Goal: Transaction & Acquisition: Purchase product/service

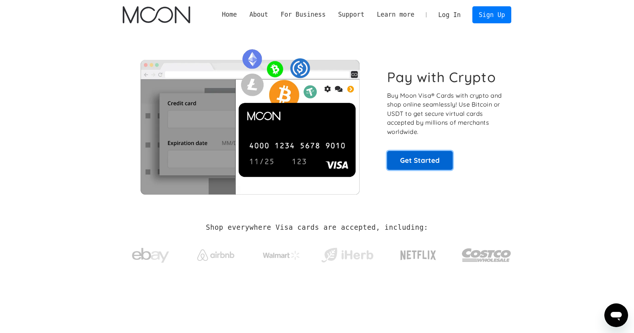
click at [403, 163] on link "Get Started" at bounding box center [420, 160] width 66 height 19
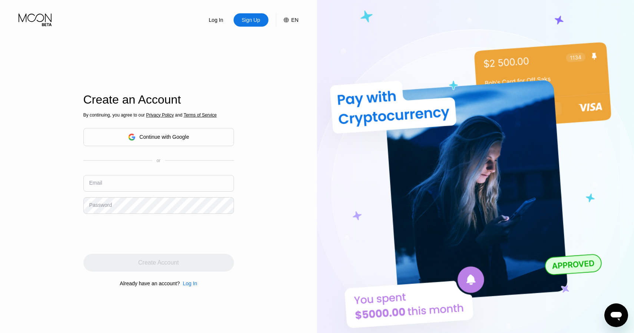
click at [170, 134] on div "Continue with Google" at bounding box center [164, 137] width 50 height 6
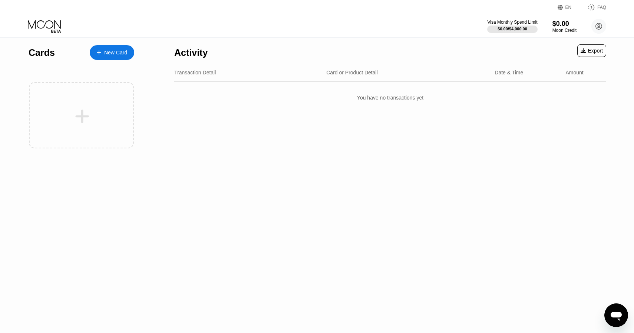
click at [108, 59] on div "New Card" at bounding box center [112, 52] width 44 height 15
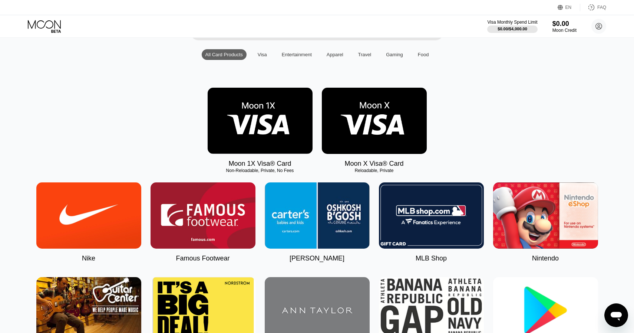
scroll to position [67, 0]
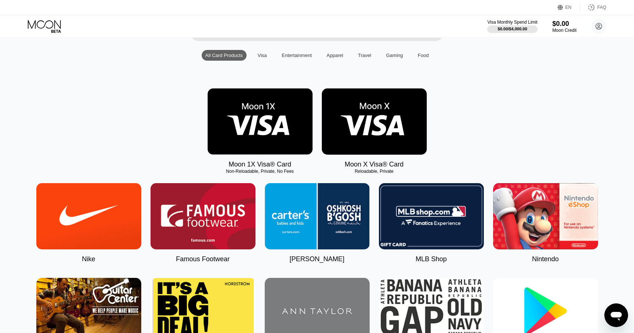
click at [375, 122] on img at bounding box center [374, 122] width 105 height 66
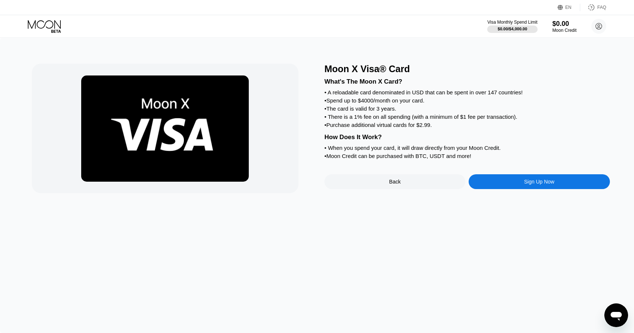
click at [532, 185] on div "Sign Up Now" at bounding box center [539, 182] width 30 height 6
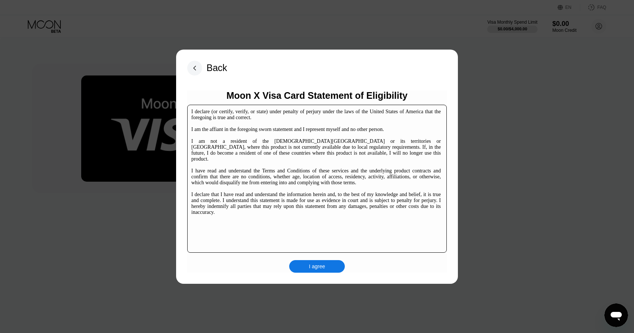
click at [328, 269] on div "I agree" at bounding box center [317, 266] width 56 height 13
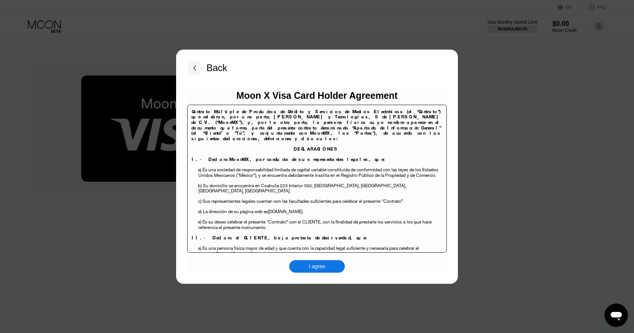
click at [328, 269] on div "I agree" at bounding box center [317, 266] width 56 height 13
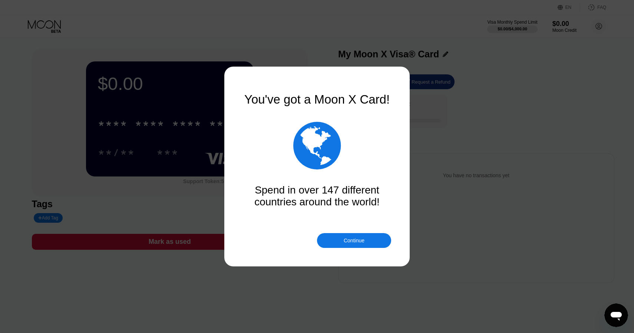
click at [342, 240] on div "Continue" at bounding box center [354, 240] width 74 height 15
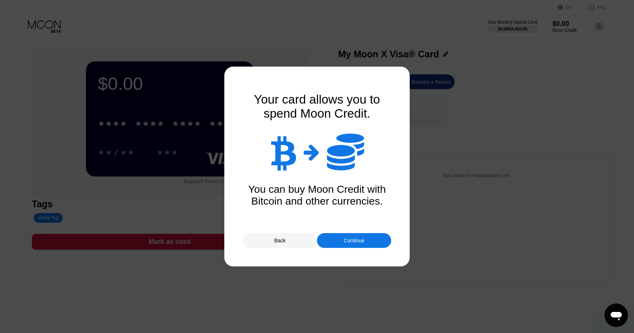
click at [342, 240] on div "Continue" at bounding box center [354, 240] width 74 height 15
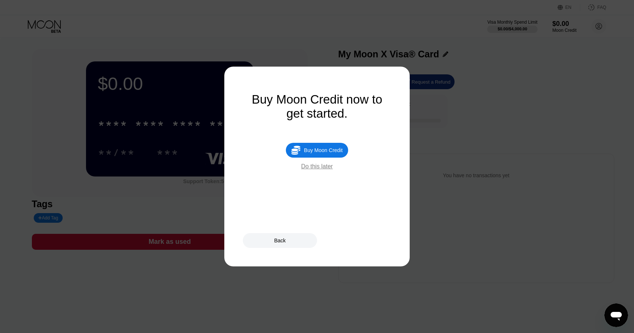
click at [318, 170] on div "Do this later" at bounding box center [316, 166] width 31 height 7
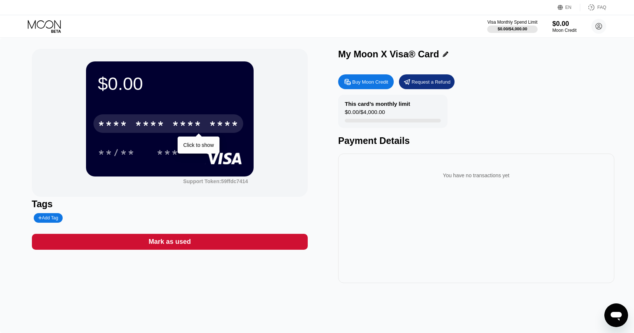
click at [186, 126] on div "* * * *" at bounding box center [187, 125] width 30 height 12
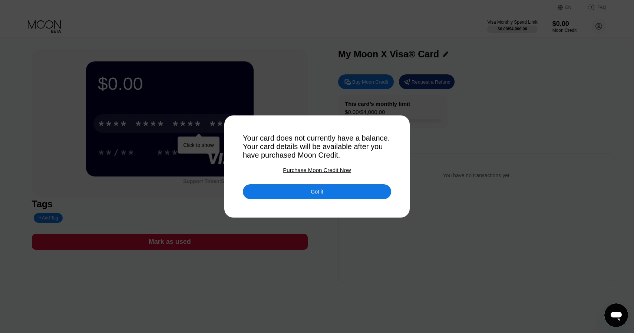
click at [277, 189] on div "Got it" at bounding box center [317, 192] width 148 height 15
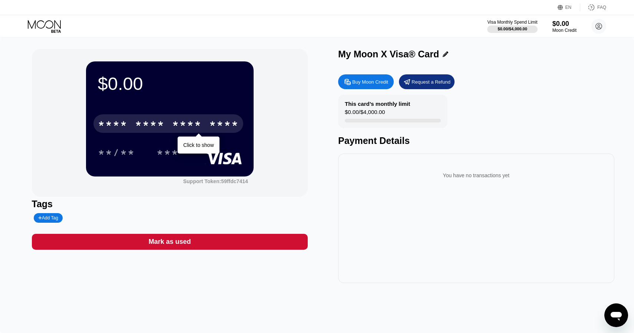
click at [273, 182] on div "$0.00 * * * * * * * * * * * * **** Click to show **/** *** Support Token: 59ffd…" at bounding box center [170, 123] width 276 height 148
click at [376, 85] on div "Buy Moon Credit" at bounding box center [370, 82] width 36 height 6
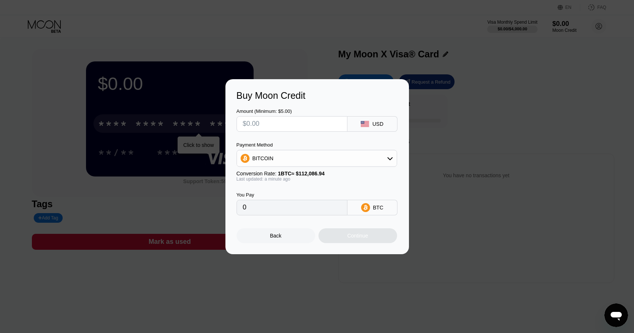
click at [317, 161] on div "BITCOIN" at bounding box center [317, 158] width 160 height 15
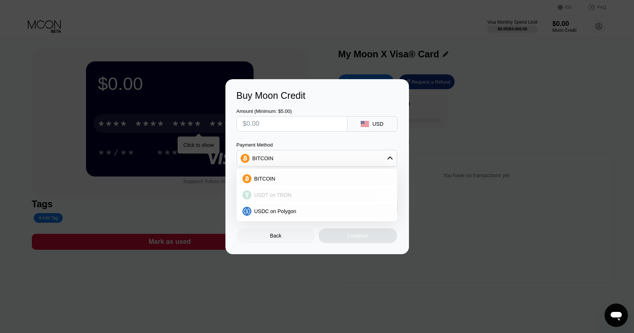
click at [317, 192] on div "USDT on TRON" at bounding box center [321, 195] width 140 height 6
type input "0.00"
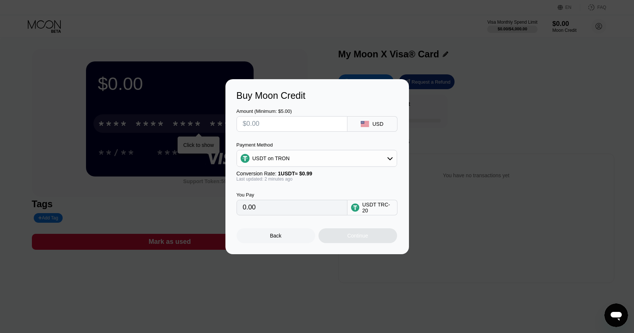
click at [308, 124] on input "text" at bounding box center [292, 124] width 98 height 15
type input "$20"
type input "20.20"
type input "$200"
type input "202.02"
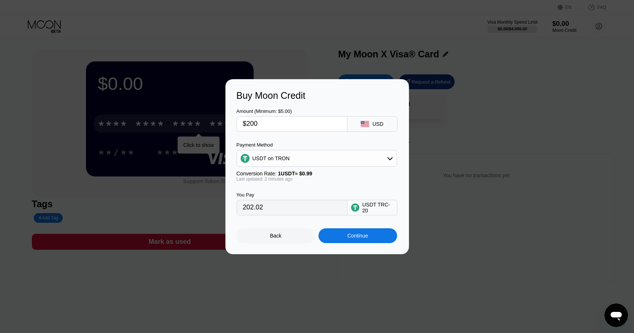
type input "$20"
type input "20.20"
type input "$2"
type input "2.02"
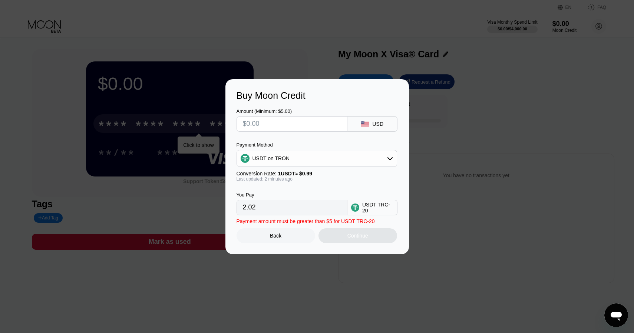
type input "0.00"
type input "$5"
type input "5.05"
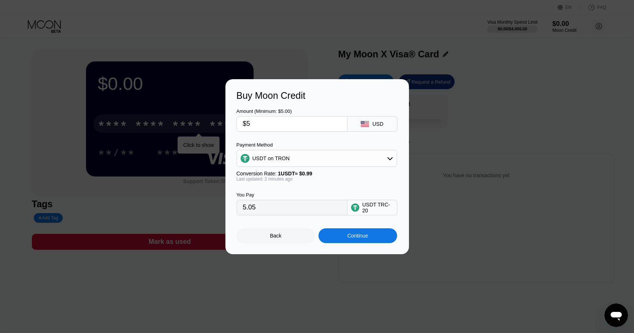
click at [343, 234] on div "Continue" at bounding box center [357, 236] width 79 height 15
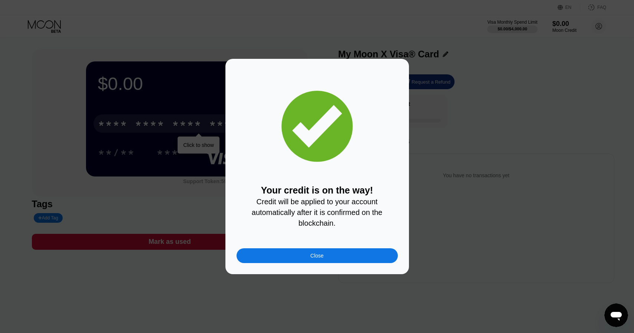
click at [358, 256] on div "Close" at bounding box center [316, 256] width 161 height 15
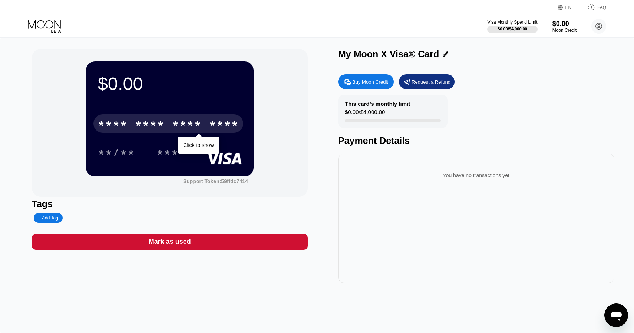
click at [312, 172] on div "$0.00 * * * * * * * * * * * * **** Click to show **/** *** Support Token: 59ffd…" at bounding box center [317, 166] width 570 height 235
click at [220, 125] on div "****" at bounding box center [224, 125] width 30 height 12
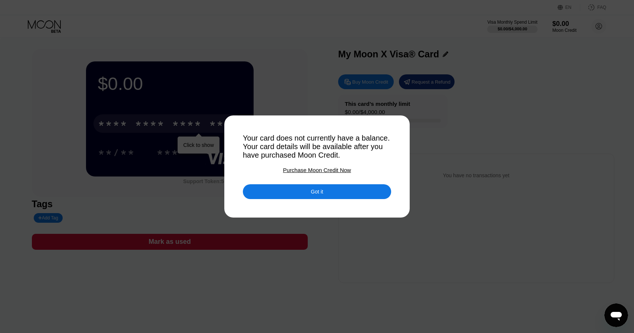
click at [310, 200] on div at bounding box center [317, 166] width 634 height 333
click at [315, 184] on div "Got it" at bounding box center [317, 186] width 148 height 26
click at [315, 195] on div "Got it" at bounding box center [317, 192] width 12 height 7
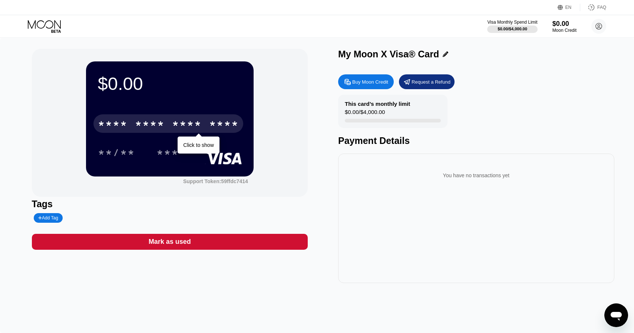
click at [263, 199] on div "$0.00 * * * * * * * * * * * * **** Click to show **/** *** Support Token: 59ffd…" at bounding box center [170, 166] width 276 height 235
click at [297, 146] on div "$0.00 * * * * * * * * * * * * **** Click to show **/** *** Support Token: 59ffd…" at bounding box center [170, 123] width 276 height 148
click at [204, 131] on div "* * * * * * * * * * * * ****" at bounding box center [168, 123] width 150 height 19
click at [203, 126] on div "* * * * * * * * * * * * 3865" at bounding box center [168, 123] width 150 height 19
click at [193, 129] on div "2644" at bounding box center [187, 125] width 30 height 12
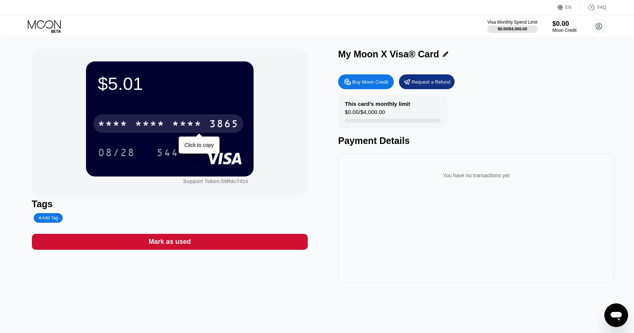
click at [193, 129] on div "* * * *" at bounding box center [187, 125] width 30 height 12
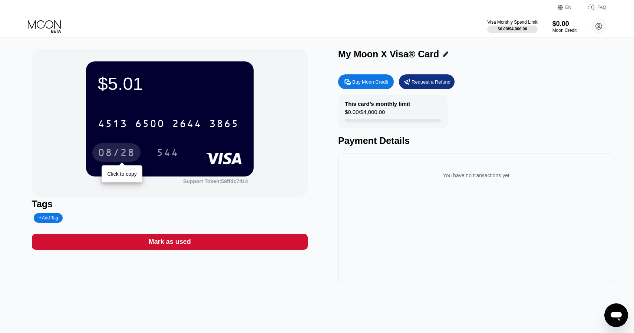
click at [114, 158] on div "08/28" at bounding box center [116, 154] width 37 height 12
click at [120, 151] on div "08/28" at bounding box center [116, 154] width 37 height 12
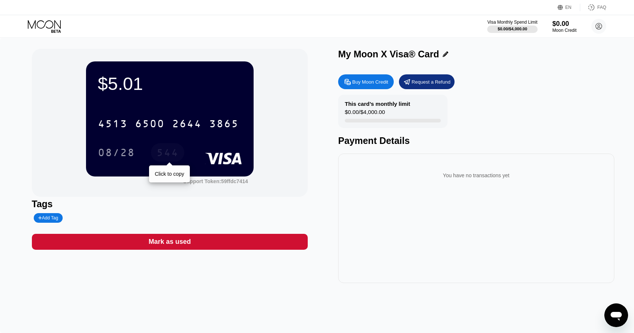
click at [163, 157] on div "544" at bounding box center [167, 154] width 22 height 12
click at [414, 86] on div "Request a Refund" at bounding box center [427, 81] width 56 height 15
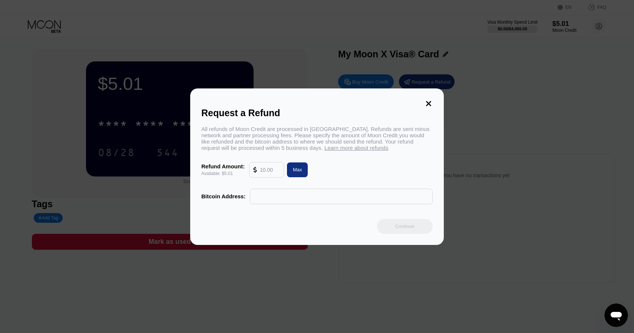
click at [302, 171] on div "Max" at bounding box center [297, 170] width 9 height 6
type input "5.01"
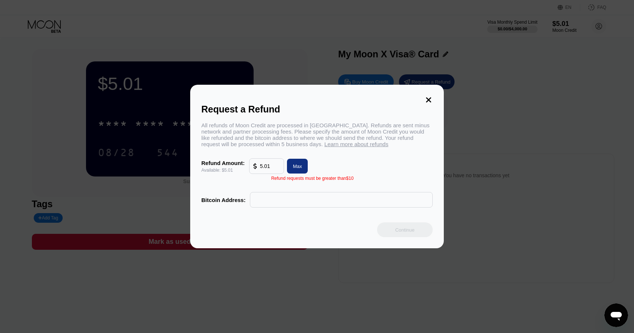
paste input "bc1qwdnf070stl0xejf24xn02pwtj3xkwset4xusn9"
type input "bc1qwdnf070stl0xejf24xn02pwtj3xkwset4xusn9"
click at [326, 229] on div "Continue" at bounding box center [316, 230] width 231 height 15
click at [428, 100] on icon at bounding box center [428, 99] width 5 height 5
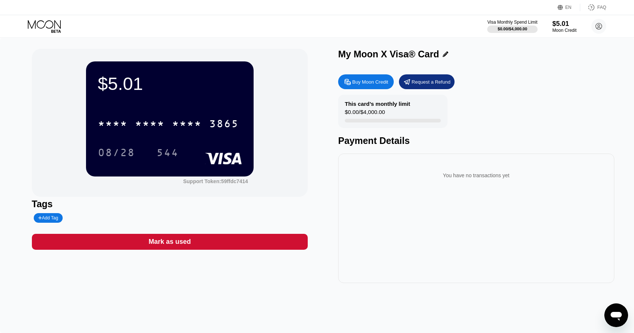
click at [381, 83] on div "Buy Moon Credit" at bounding box center [370, 82] width 36 height 6
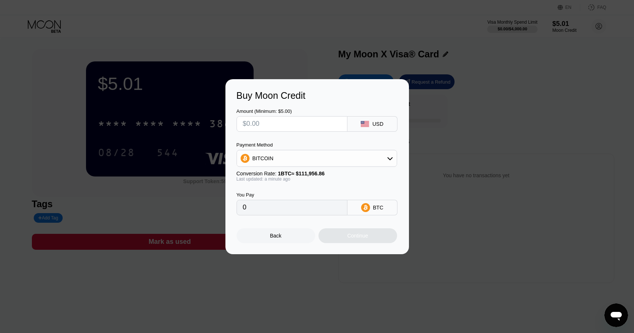
click at [303, 242] on div "Back" at bounding box center [275, 236] width 79 height 15
click at [303, 242] on div at bounding box center [317, 166] width 634 height 333
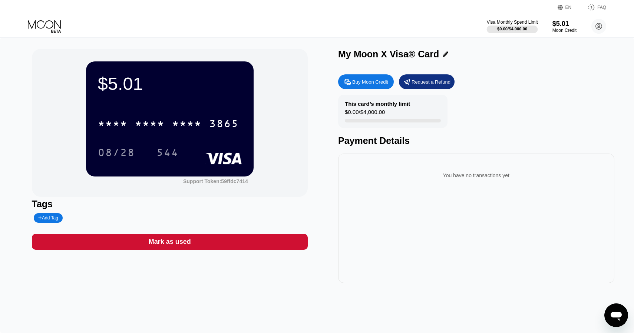
click at [509, 26] on div at bounding box center [512, 29] width 51 height 7
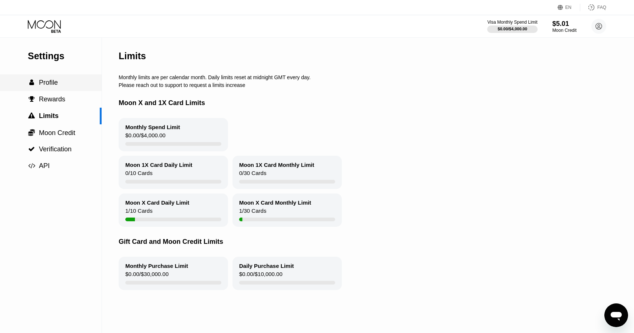
click at [57, 85] on span "Profile" at bounding box center [48, 82] width 19 height 7
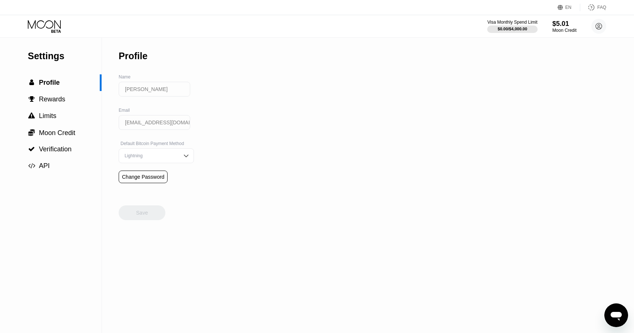
click at [137, 89] on input "[PERSON_NAME]" at bounding box center [155, 89] width 72 height 15
click at [150, 90] on input "[PERSON_NAME]" at bounding box center [155, 89] width 72 height 15
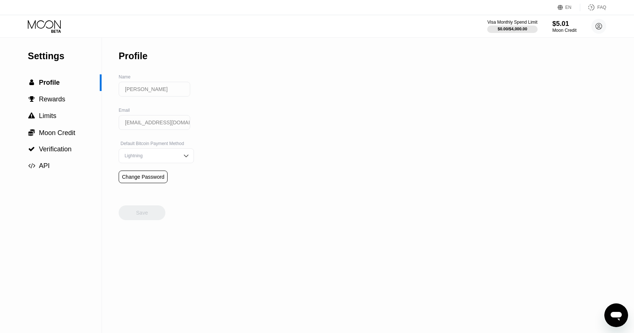
click at [150, 90] on input "[PERSON_NAME]" at bounding box center [155, 89] width 72 height 15
click at [567, 28] on div "Moon Credit" at bounding box center [564, 30] width 25 height 5
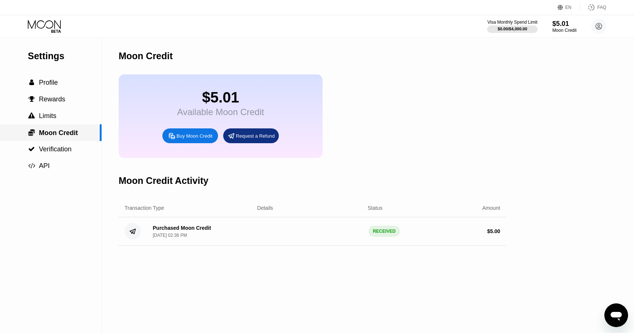
click at [93, 136] on div " Moon Credit" at bounding box center [50, 133] width 100 height 8
click at [205, 111] on div "Available Moon Credit" at bounding box center [220, 112] width 87 height 10
click at [168, 90] on div "$5.01 Available Moon Credit Buy Moon Credit Request a Refund" at bounding box center [221, 116] width 204 height 84
click at [72, 87] on div " Profile" at bounding box center [51, 82] width 102 height 17
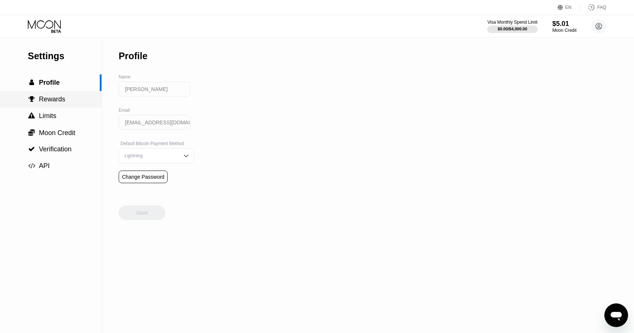
click at [63, 97] on span "Rewards" at bounding box center [52, 99] width 26 height 7
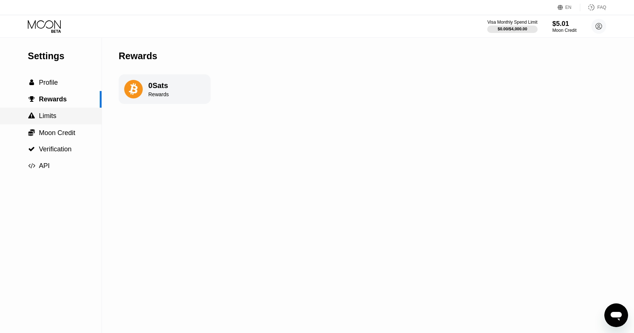
click at [64, 112] on div " Limits" at bounding box center [51, 116] width 102 height 8
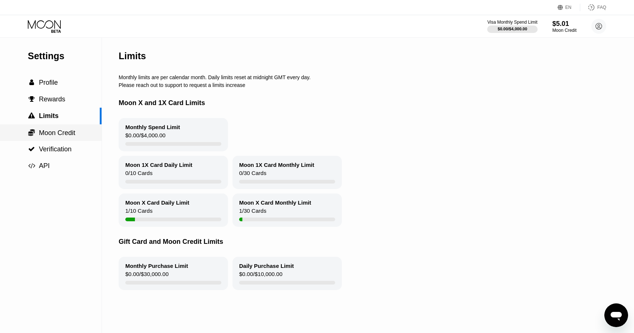
click at [65, 127] on div " Moon Credit" at bounding box center [51, 132] width 102 height 17
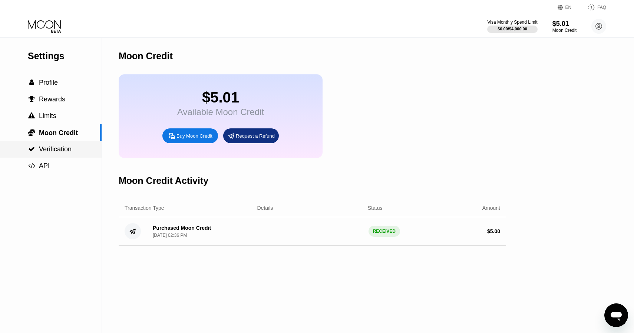
click at [68, 153] on span "Verification" at bounding box center [55, 149] width 33 height 7
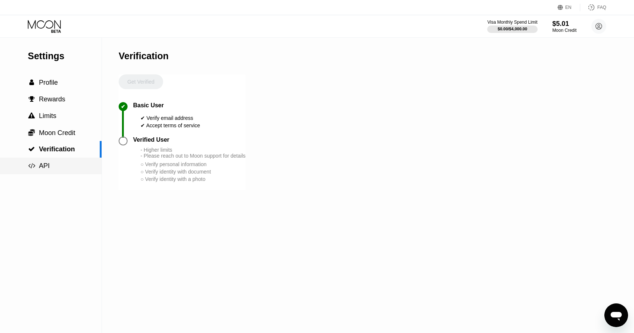
click at [70, 169] on div " API" at bounding box center [51, 166] width 102 height 8
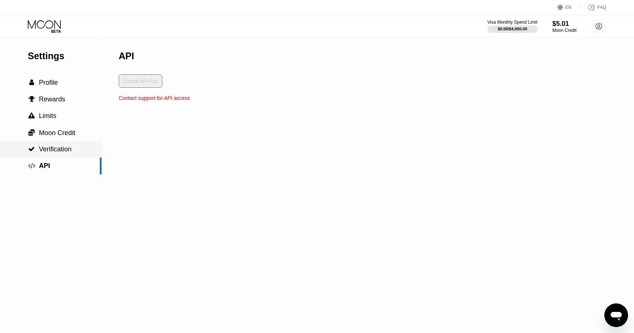
click at [74, 150] on div " Verification" at bounding box center [51, 150] width 102 height 8
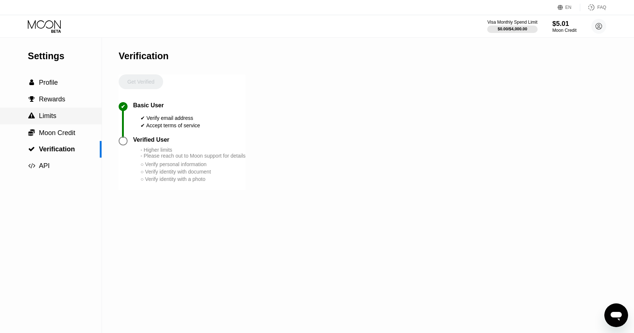
click at [73, 121] on div " Limits" at bounding box center [51, 116] width 102 height 17
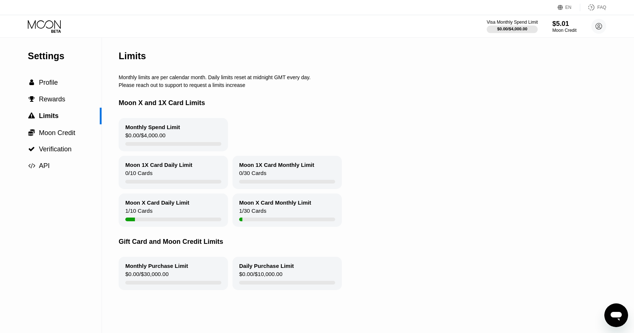
click at [522, 29] on div "$0.00 / $4,000.00" at bounding box center [512, 29] width 30 height 4
click at [569, 22] on div "$5.01" at bounding box center [564, 24] width 25 height 8
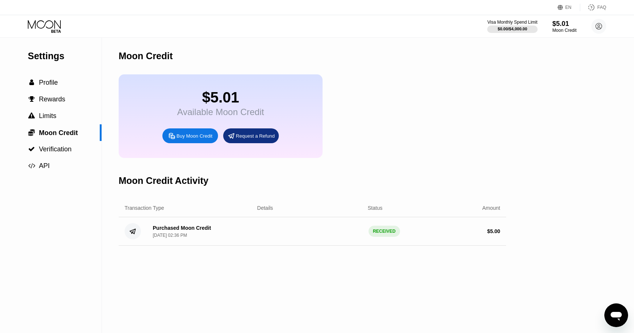
click at [283, 105] on div "$5.01 Available Moon Credit Buy Moon Credit Request a Refund" at bounding box center [221, 116] width 204 height 84
click at [601, 23] on circle at bounding box center [598, 26] width 15 height 15
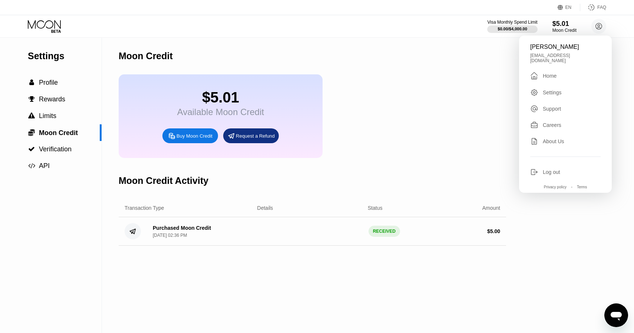
click at [470, 72] on div "Moon Credit" at bounding box center [312, 56] width 387 height 37
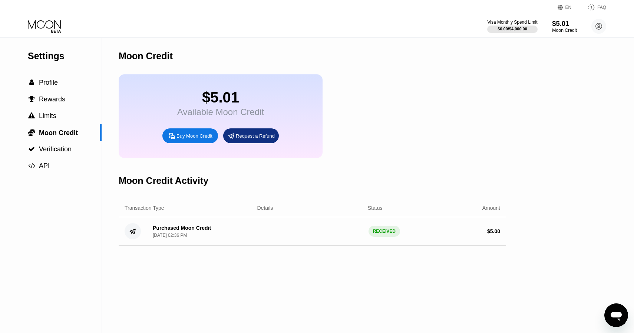
click at [563, 30] on div "Moon Credit" at bounding box center [564, 30] width 25 height 5
click at [259, 119] on div "$5.01 Available Moon Credit Buy Moon Credit Request a Refund" at bounding box center [221, 116] width 204 height 84
click at [256, 119] on div "$5.01 Available Moon Credit Buy Moon Credit Request a Refund" at bounding box center [221, 116] width 204 height 84
click at [243, 104] on div "$5.01" at bounding box center [220, 97] width 87 height 17
click at [236, 119] on div "$5.01 Available Moon Credit Buy Moon Credit Request a Refund" at bounding box center [221, 116] width 204 height 84
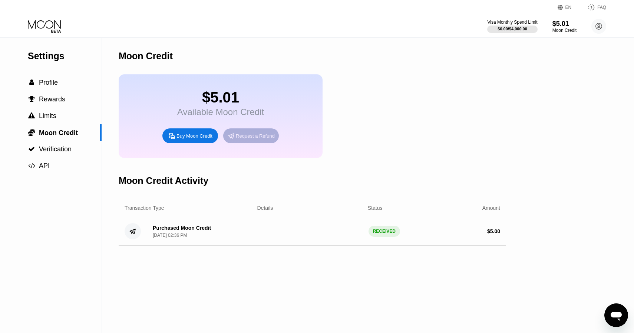
click at [249, 134] on div "Request a Refund" at bounding box center [255, 136] width 39 height 6
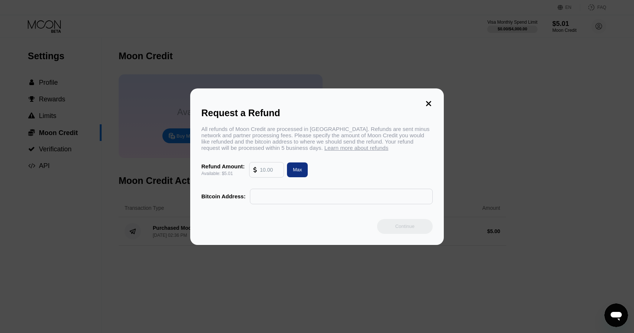
click at [430, 101] on icon at bounding box center [428, 103] width 5 height 5
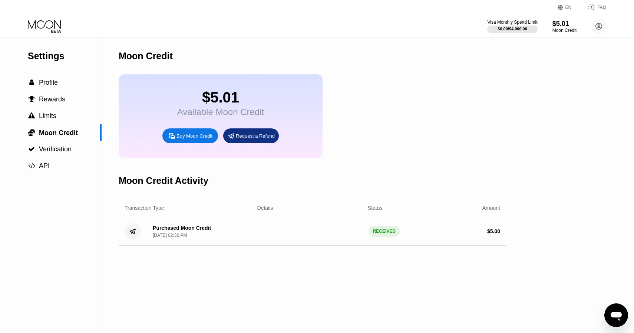
click at [211, 145] on div "$5.01 Available Moon Credit Buy Moon Credit Request a Refund" at bounding box center [221, 116] width 204 height 84
click at [210, 139] on div "Buy Moon Credit" at bounding box center [194, 136] width 36 height 6
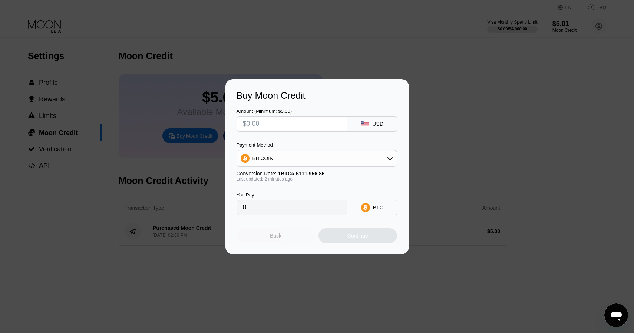
click at [274, 240] on div "Back" at bounding box center [275, 236] width 79 height 15
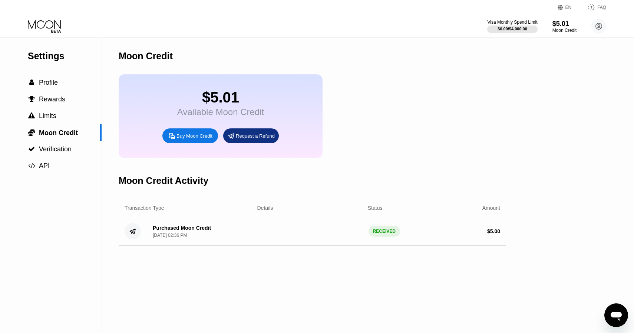
click at [198, 233] on div "Purchased Moon Credit Sep 24, 2025, 02:36 PM" at bounding box center [182, 231] width 58 height 13
click at [260, 237] on div "Purchased Moon Credit Sep 24, 2025, 02:36 PM RECEIVED $ 5.00" at bounding box center [312, 232] width 387 height 29
click at [322, 224] on div "Purchased Moon Credit Sep 24, 2025, 02:36 PM RECEIVED $ 5.00" at bounding box center [312, 232] width 387 height 29
click at [146, 236] on div "Purchased Moon Credit Sep 24, 2025, 02:36 PM RECEIVED $ 5.00" at bounding box center [312, 232] width 387 height 29
click at [134, 234] on icon at bounding box center [133, 231] width 6 height 5
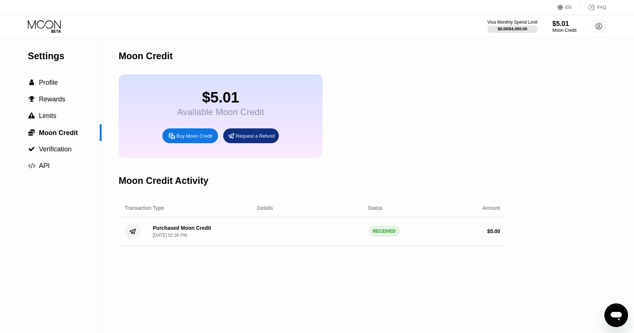
click at [49, 32] on icon at bounding box center [45, 26] width 34 height 13
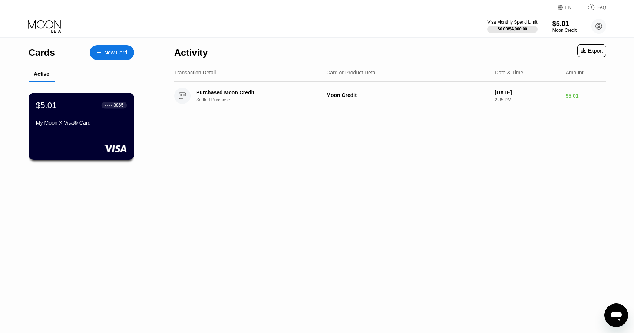
click at [89, 137] on div "$5.01 ● ● ● ● 3865 My Moon X Visa® Card" at bounding box center [82, 126] width 106 height 67
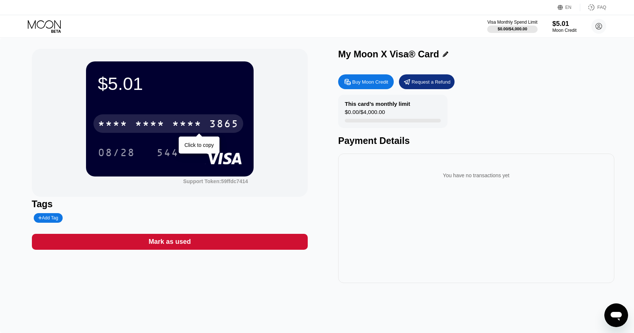
click at [216, 128] on div "3865" at bounding box center [224, 125] width 30 height 12
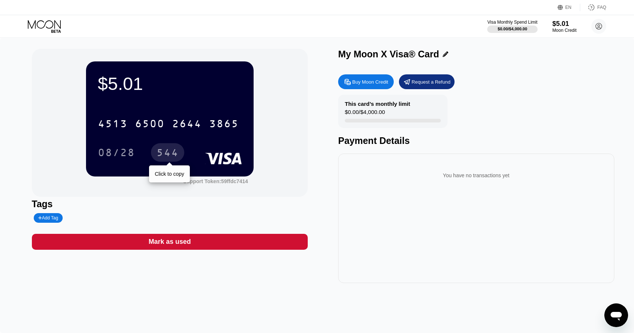
click at [170, 156] on div "544" at bounding box center [167, 154] width 22 height 12
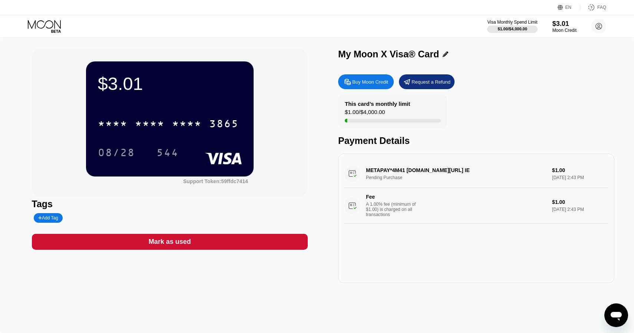
click at [398, 172] on div "METAPAY*4M41 fb.me/cc IE Pending Purchase $1.00 Sep 24, 2025 2:43 PM Fee A 1.00…" at bounding box center [476, 192] width 264 height 64
click at [411, 211] on div "A 1.00% fee (minimum of $1.00) is charged on all transactions" at bounding box center [394, 210] width 56 height 16
click at [412, 177] on div "METAPAY*4M41 fb.me/cc IE Pending Purchase $1.00 Sep 24, 2025 2:43 PM Fee A 1.00…" at bounding box center [476, 192] width 264 height 64
click at [403, 171] on div "METAPAY*4M41 fb.me/cc IE Pending Purchase $1.00 Sep 24, 2025 2:43 PM Fee A 1.00…" at bounding box center [476, 192] width 264 height 64
click at [382, 86] on div "Buy Moon Credit" at bounding box center [366, 81] width 56 height 15
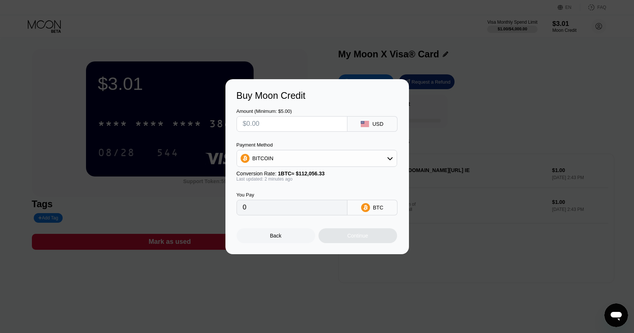
click at [333, 159] on div "BITCOIN" at bounding box center [317, 158] width 160 height 15
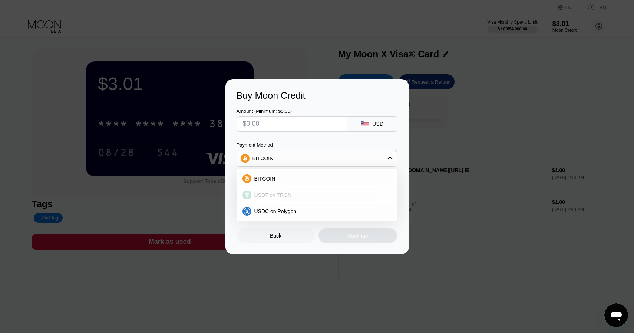
click at [323, 192] on div "USDT on TRON" at bounding box center [321, 195] width 140 height 6
type input "0.00"
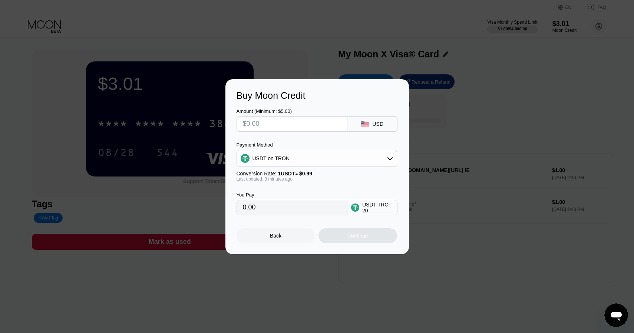
click at [307, 125] on input "text" at bounding box center [292, 124] width 98 height 15
type input "$30"
type input "30.30"
click at [350, 242] on div "Continue" at bounding box center [357, 236] width 79 height 15
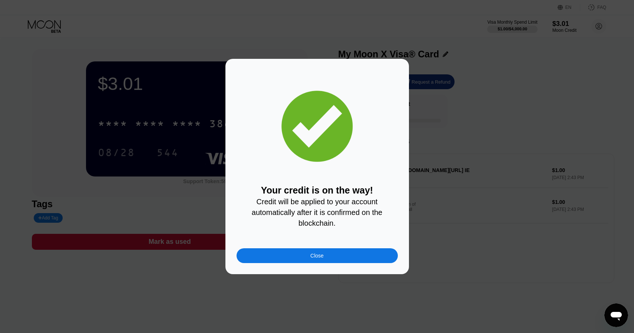
click at [336, 255] on div "Close" at bounding box center [316, 256] width 161 height 15
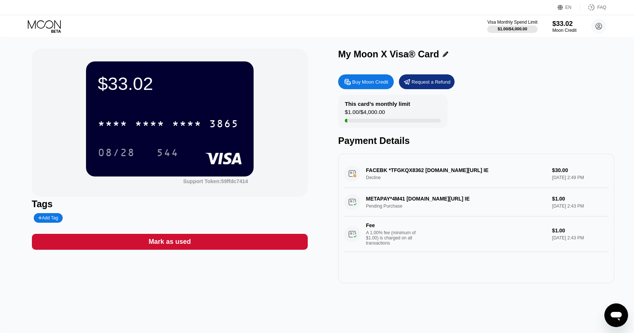
click at [358, 177] on div "FACEBK *TFGKQX8362 [DOMAIN_NAME][URL] IE Decline $30.00 [DATE] 2:49 PM" at bounding box center [476, 174] width 264 height 29
click at [355, 176] on div "FACEBK *TFGKQX8362 [DOMAIN_NAME][URL] IE Decline $30.00 [DATE] 2:49 PM" at bounding box center [476, 174] width 264 height 29
click at [405, 173] on div "FACEBK *TFGKQX8362 [DOMAIN_NAME][URL] IE Decline $30.00 [DATE] 2:49 PM" at bounding box center [476, 174] width 264 height 29
click at [167, 88] on div "$33.02" at bounding box center [170, 83] width 144 height 21
click at [363, 80] on div "Buy Moon Credit" at bounding box center [370, 82] width 36 height 6
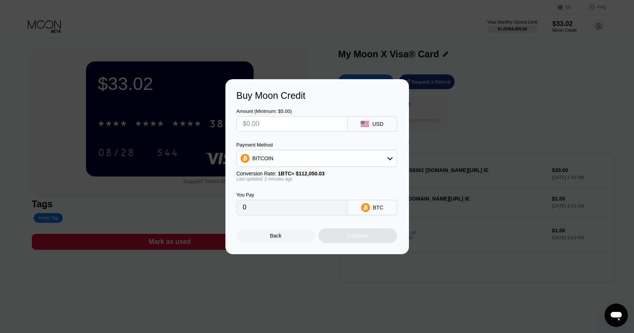
click at [329, 122] on input "text" at bounding box center [292, 124] width 98 height 15
click at [322, 153] on div "BITCOIN" at bounding box center [317, 158] width 160 height 15
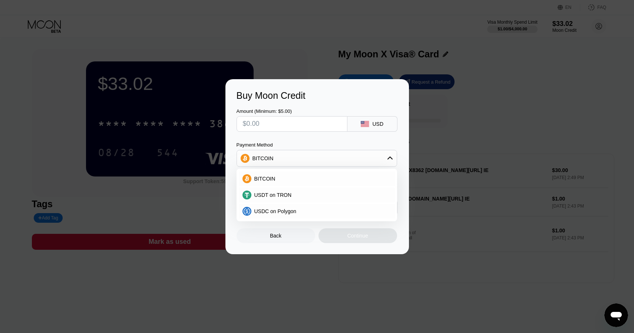
click at [322, 138] on div "Amount (Minimum: $5.00) USD Payment Method BITCOIN BITCOIN USDT on TRON USDC on…" at bounding box center [316, 158] width 161 height 114
click at [289, 235] on div "Back" at bounding box center [275, 236] width 79 height 15
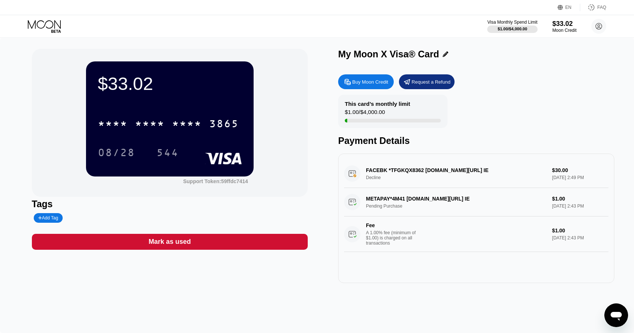
click at [408, 79] on icon at bounding box center [407, 82] width 8 height 8
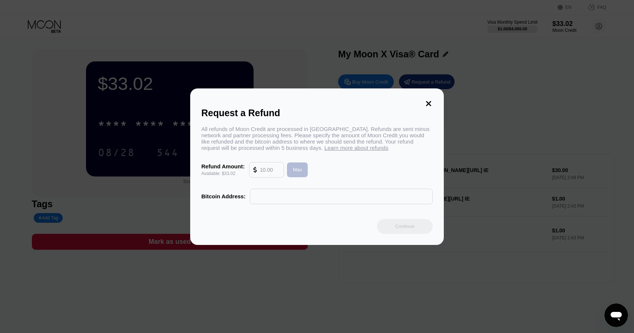
click at [306, 170] on div "Max" at bounding box center [297, 170] width 21 height 15
type input "33.02"
click at [299, 193] on input "text" at bounding box center [341, 196] width 175 height 15
paste input "bc1qwdnf070stl0xejf24xn02pwtj3xkwset4xusn9"
type input "bc1qwdnf070stl0xejf24xn02pwtj3xkwset4xusn9"
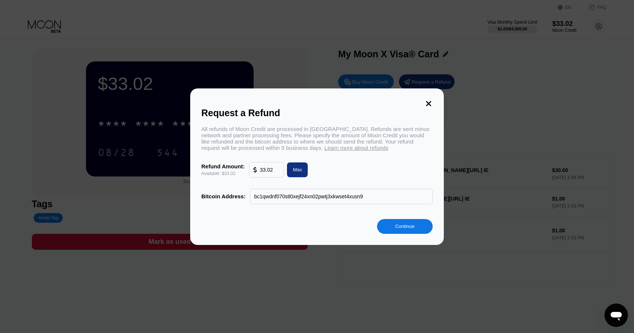
click at [419, 227] on div "Continue" at bounding box center [405, 226] width 56 height 15
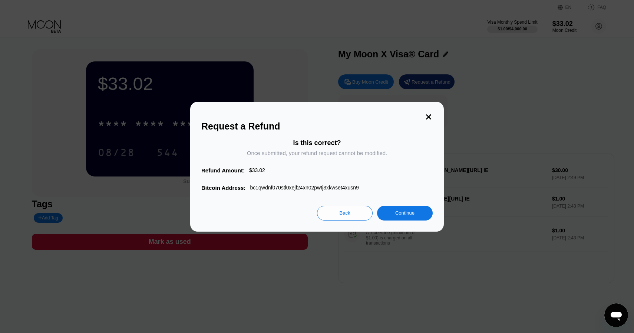
click at [409, 214] on div "Continue" at bounding box center [404, 213] width 19 height 6
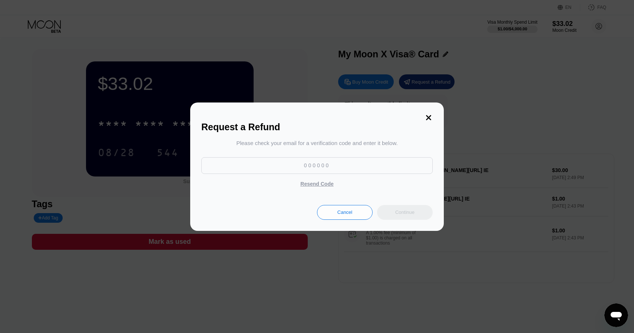
click at [322, 166] on input at bounding box center [316, 165] width 231 height 17
paste input "110749"
type input "110749"
click at [409, 206] on div "Continue" at bounding box center [405, 212] width 56 height 15
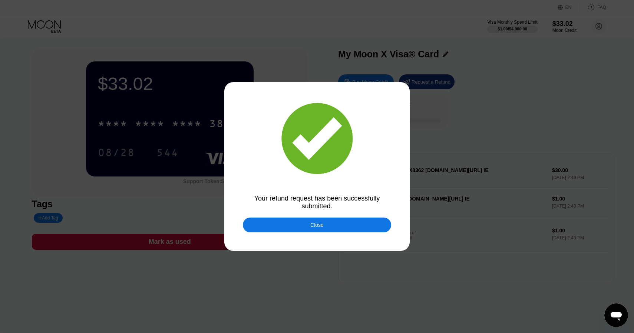
click at [376, 221] on div "Close" at bounding box center [317, 225] width 148 height 15
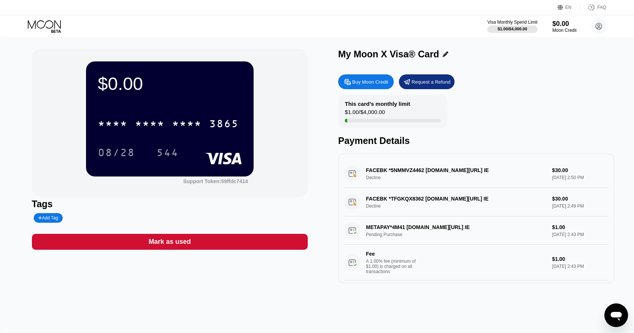
click at [372, 180] on div "FACEBK *5NMMVZ4462 [DOMAIN_NAME][URL] IE Decline $30.00 [DATE] 2:50 PM" at bounding box center [476, 174] width 264 height 29
drag, startPoint x: 372, startPoint y: 180, endPoint x: 361, endPoint y: 177, distance: 10.6
click at [371, 180] on div "FACEBK *5NMMVZ4462 [DOMAIN_NAME][URL] IE Decline $30.00 [DATE] 2:50 PM" at bounding box center [476, 174] width 264 height 29
click at [597, 26] on icon at bounding box center [599, 26] width 4 height 4
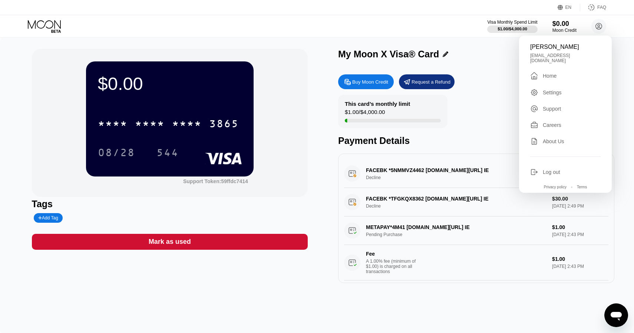
click at [47, 27] on icon at bounding box center [44, 24] width 33 height 9
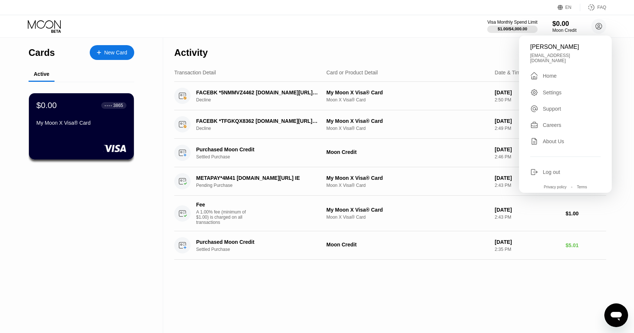
click at [220, 303] on div "Activity Export Transaction Detail Card or Product Detail Date & Time Amount FA…" at bounding box center [390, 186] width 454 height 296
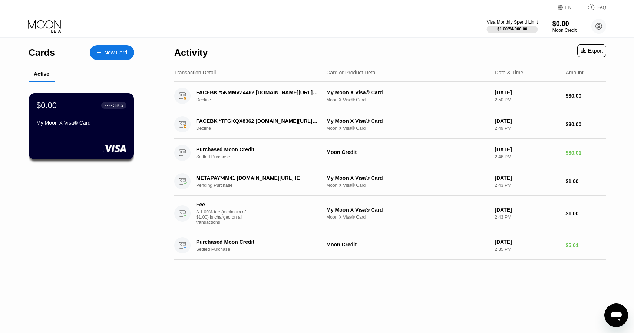
click at [522, 27] on div "$1.00 / $4,000.00" at bounding box center [512, 29] width 30 height 4
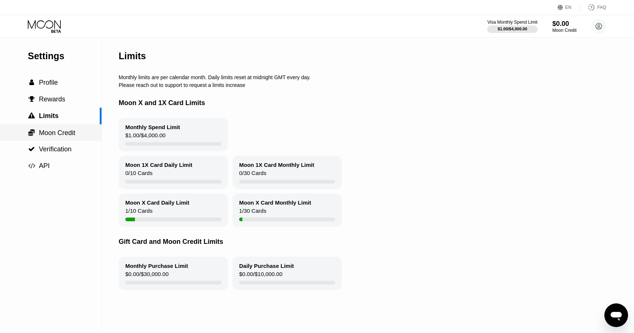
click at [69, 137] on div " Moon Credit" at bounding box center [51, 132] width 102 height 17
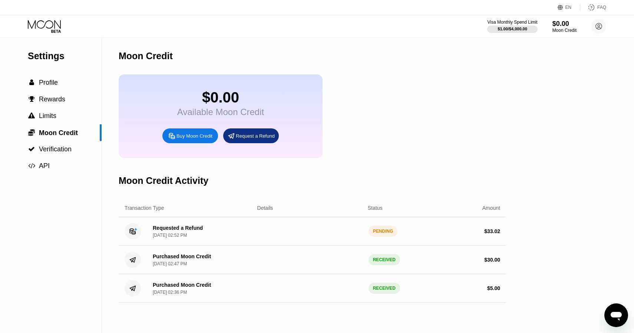
click at [386, 230] on div "PENDING" at bounding box center [382, 231] width 29 height 11
